Goal: Information Seeking & Learning: Check status

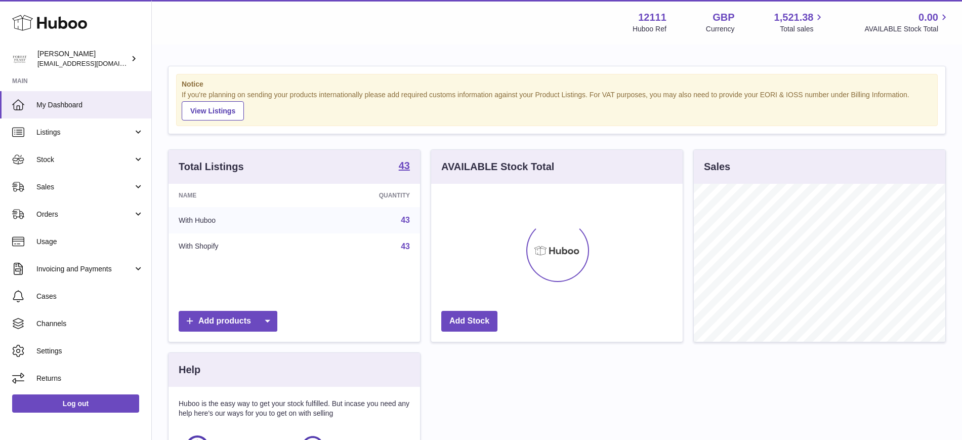
scroll to position [158, 251]
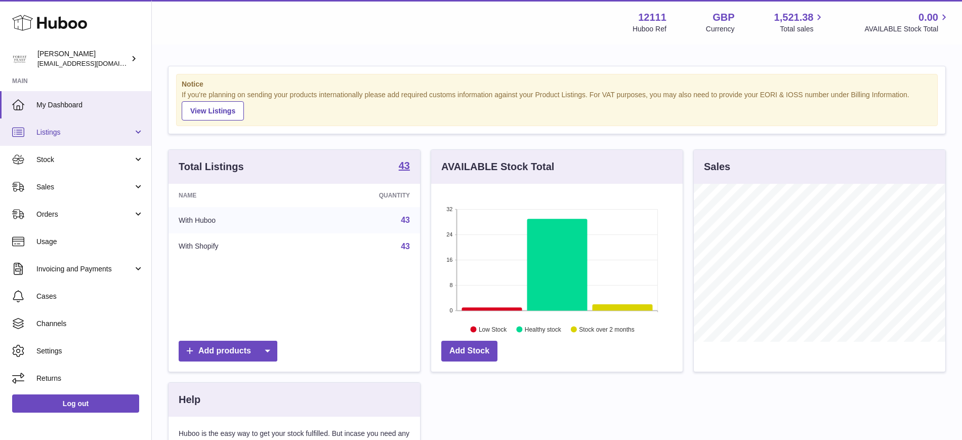
click at [68, 135] on span "Listings" at bounding box center [84, 132] width 97 height 10
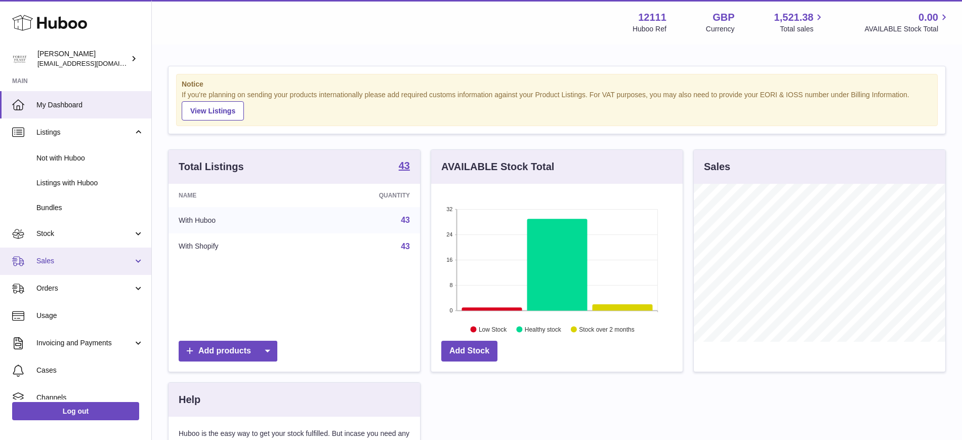
click at [82, 267] on link "Sales" at bounding box center [75, 260] width 151 height 27
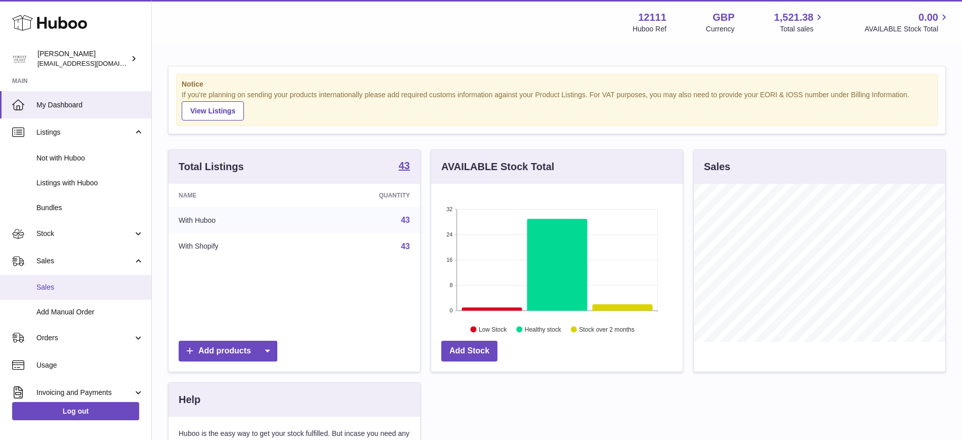
click at [76, 289] on span "Sales" at bounding box center [89, 287] width 107 height 10
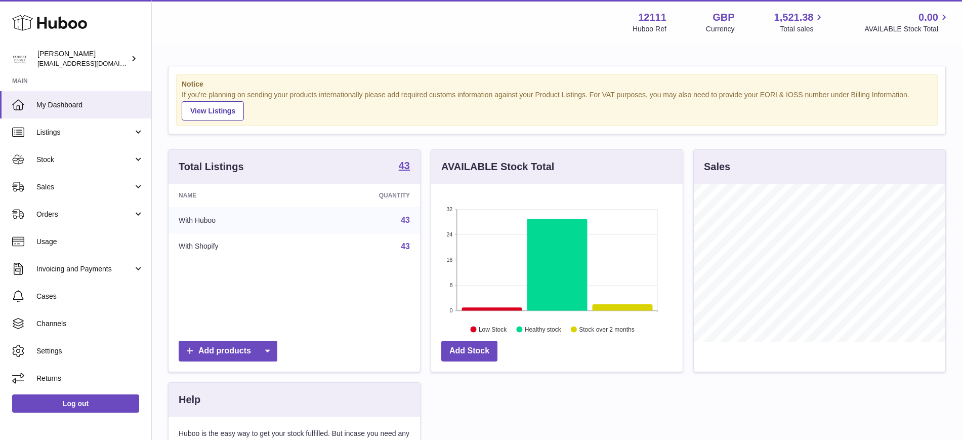
scroll to position [158, 251]
click at [84, 127] on span "Listings" at bounding box center [84, 132] width 97 height 10
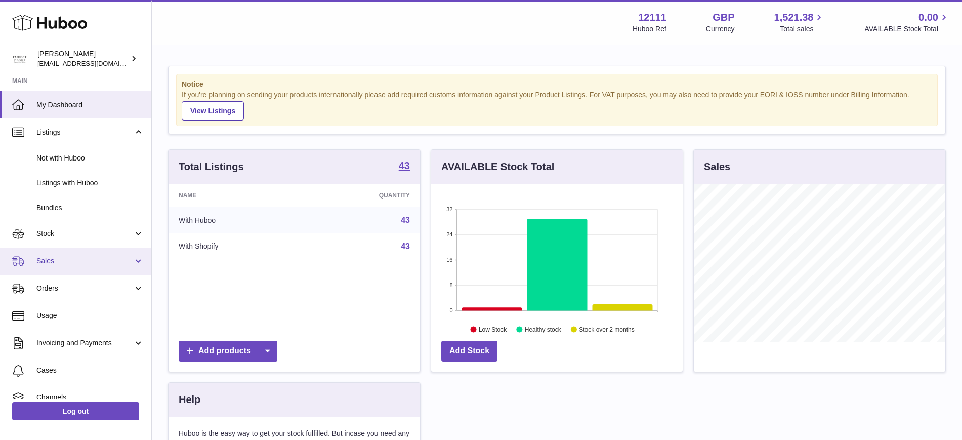
click at [143, 257] on link "Sales" at bounding box center [75, 260] width 151 height 27
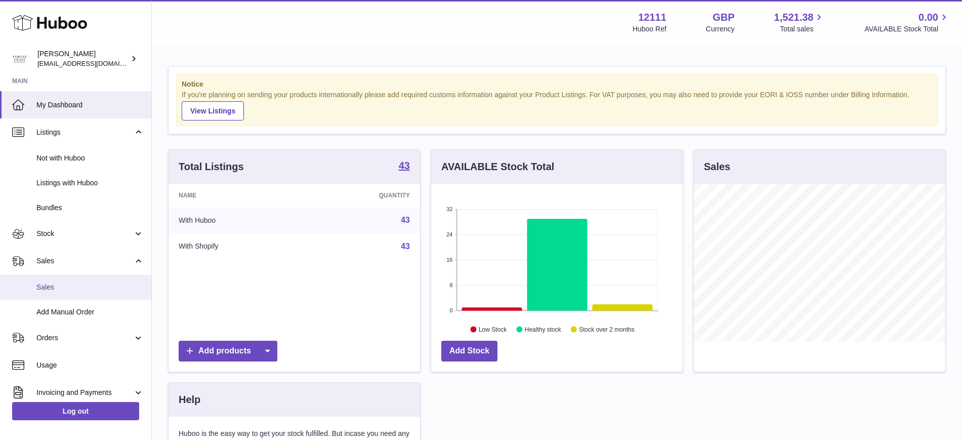
click at [64, 286] on span "Sales" at bounding box center [89, 287] width 107 height 10
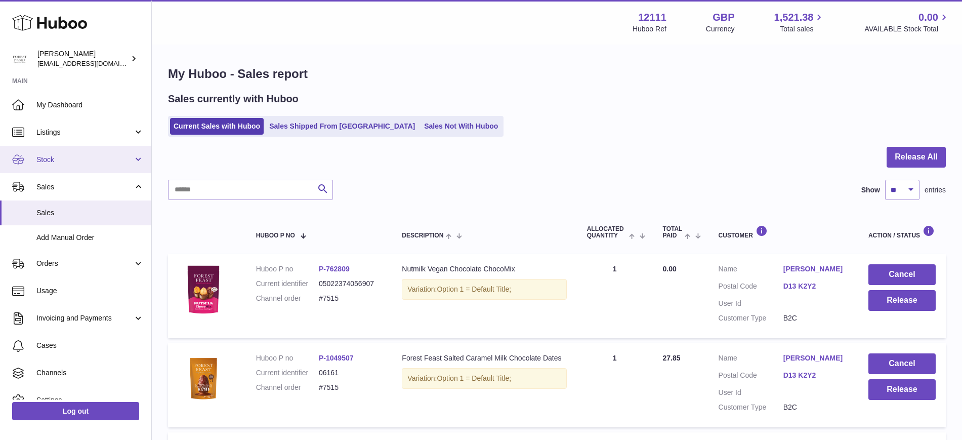
click at [114, 158] on span "Stock" at bounding box center [84, 160] width 97 height 10
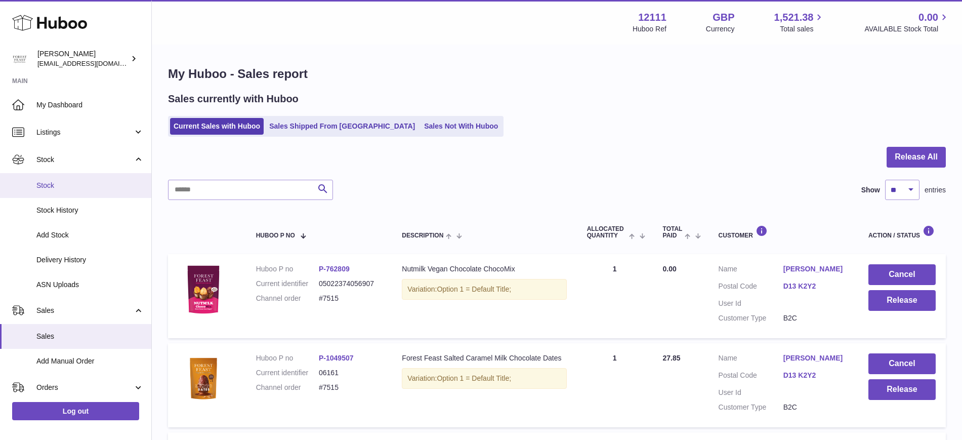
click at [48, 182] on span "Stock" at bounding box center [89, 186] width 107 height 10
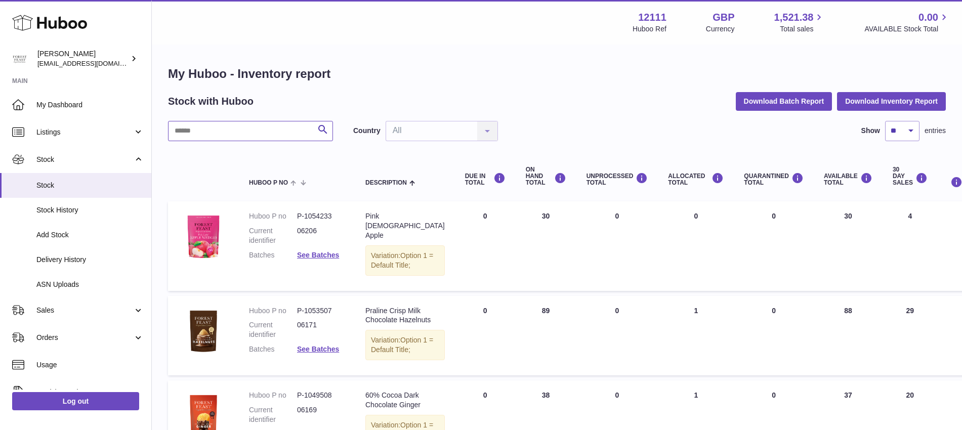
click at [221, 123] on input "text" at bounding box center [250, 131] width 165 height 20
type input "******"
